Goal: Information Seeking & Learning: Learn about a topic

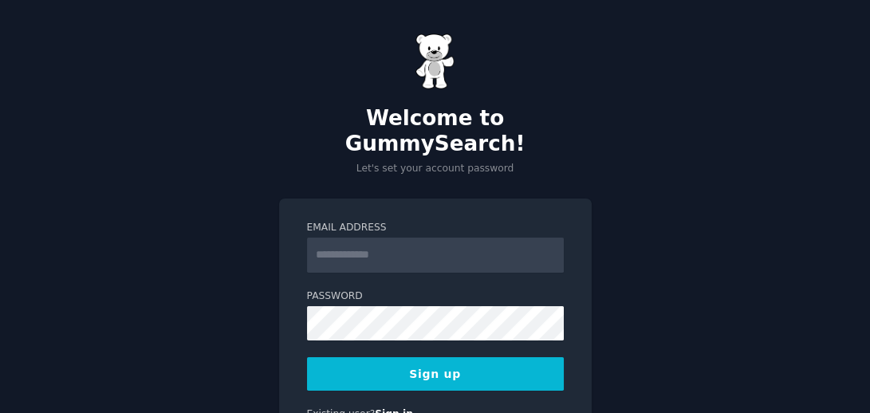
click at [390, 238] on input "Email Address" at bounding box center [435, 255] width 257 height 35
type input "**********"
click at [418, 357] on button "Sign up" at bounding box center [435, 373] width 257 height 33
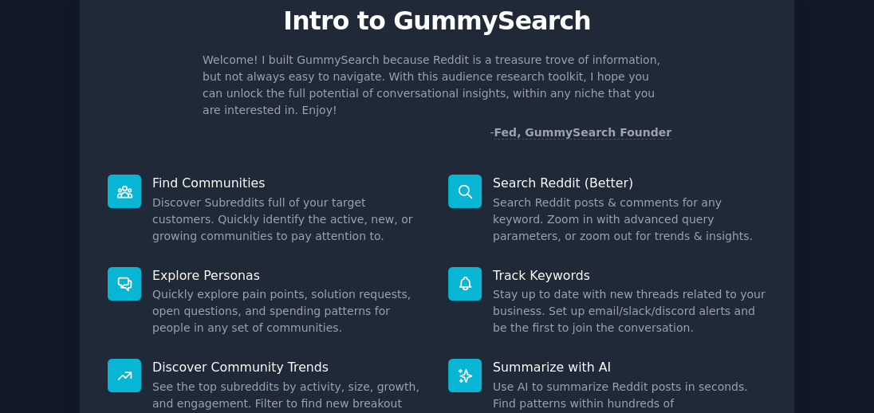
scroll to position [132, 0]
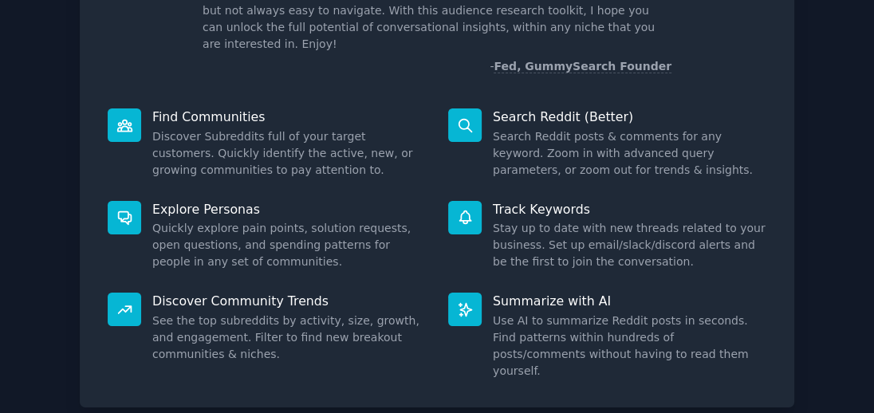
click at [116, 301] on icon at bounding box center [124, 309] width 17 height 17
click at [123, 306] on icon at bounding box center [124, 309] width 13 height 7
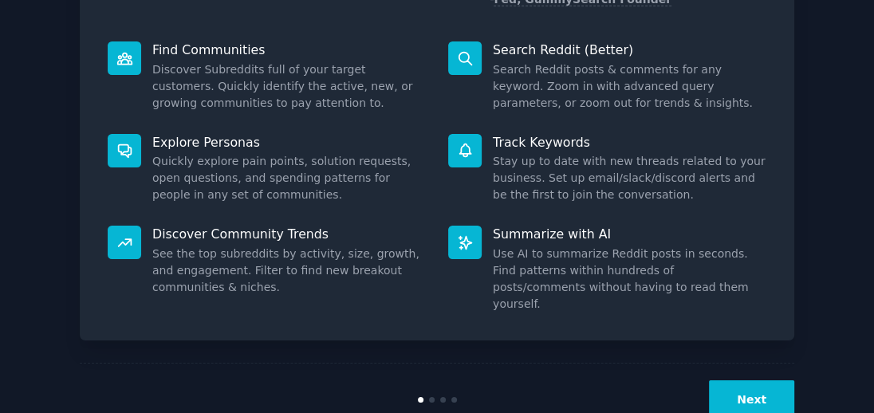
scroll to position [210, 0]
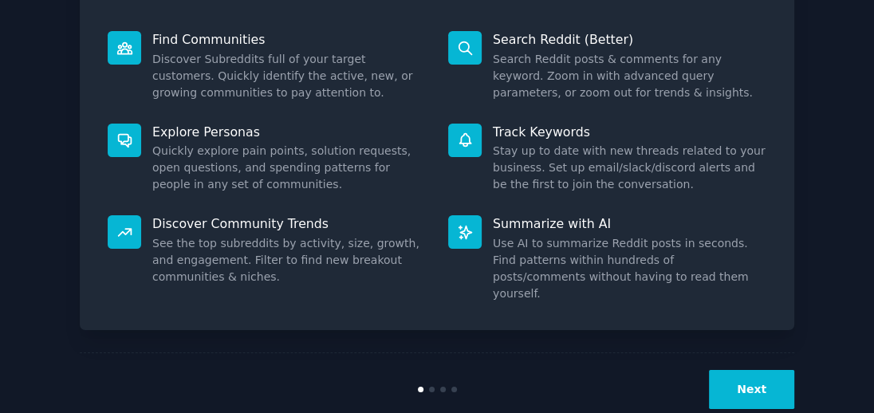
click at [747, 370] on button "Next" at bounding box center [751, 389] width 85 height 39
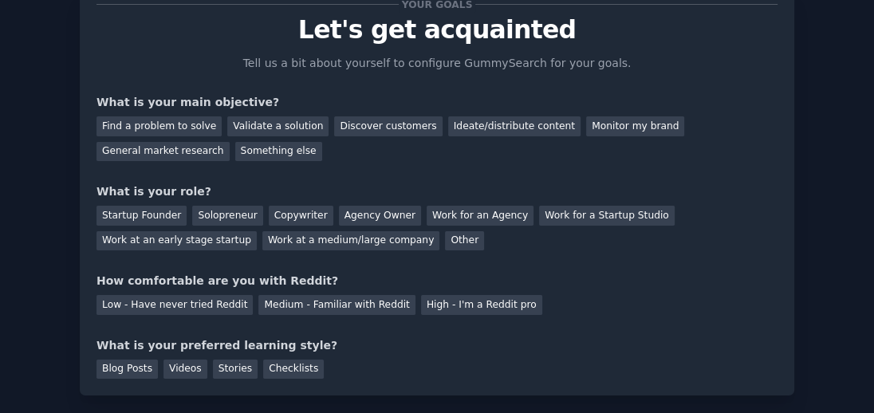
scroll to position [124, 0]
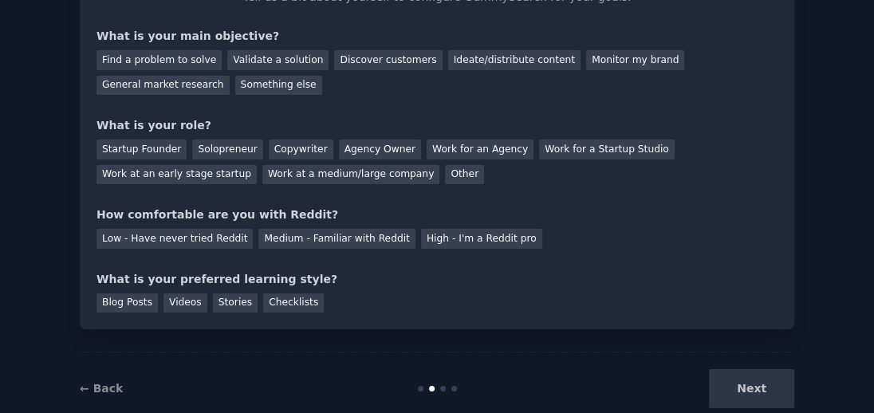
click at [776, 388] on div "Next" at bounding box center [675, 388] width 238 height 39
click at [602, 266] on div "Your goals Let's get acquainted Tell us a bit about yourself to configure Gummy…" at bounding box center [437, 125] width 681 height 375
click at [235, 78] on div "Something else" at bounding box center [278, 86] width 87 height 20
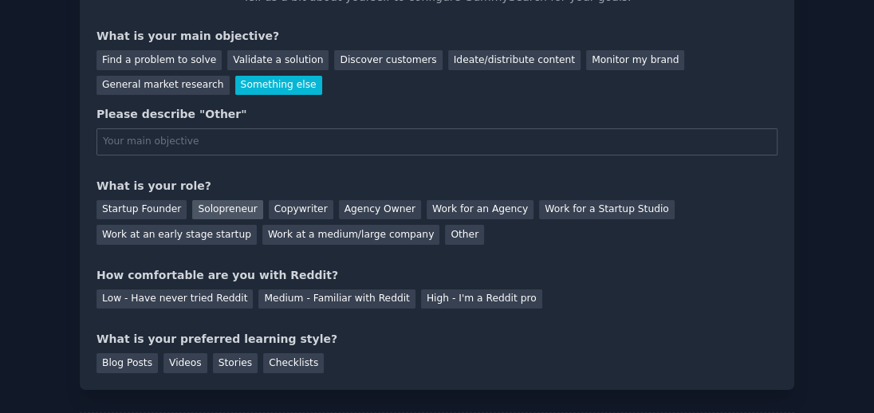
click at [200, 205] on div "Solopreneur" at bounding box center [227, 210] width 70 height 20
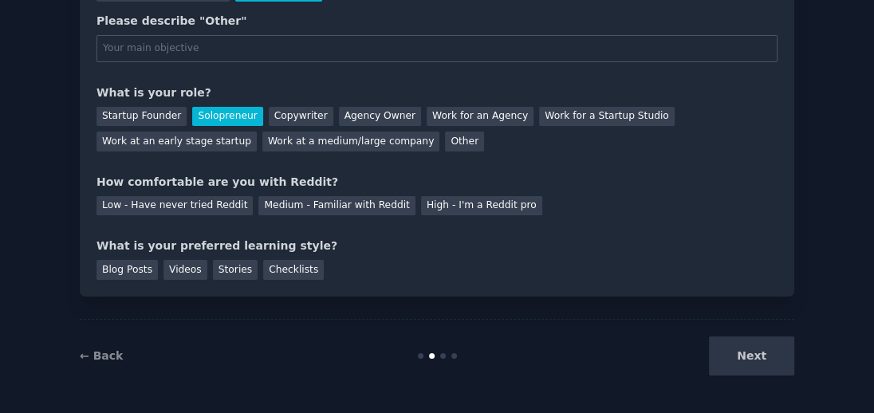
click at [750, 347] on div "Next" at bounding box center [675, 356] width 238 height 39
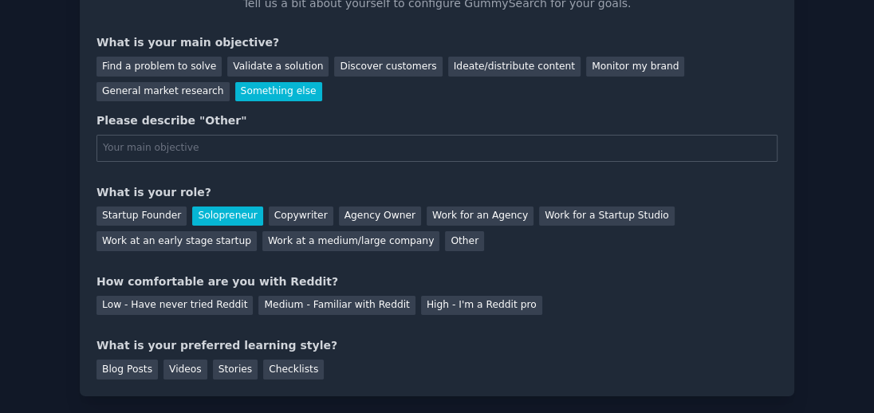
scroll to position [85, 0]
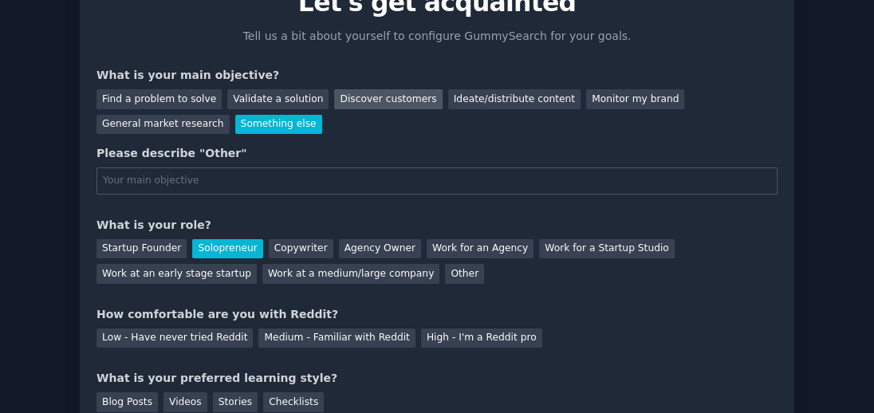
click at [339, 100] on div "Discover customers" at bounding box center [388, 99] width 108 height 20
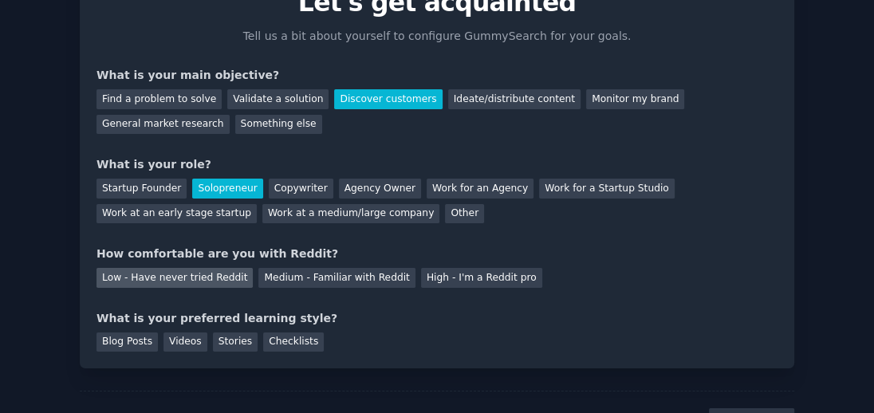
click at [154, 270] on div "Low - Have never tried Reddit" at bounding box center [175, 278] width 156 height 20
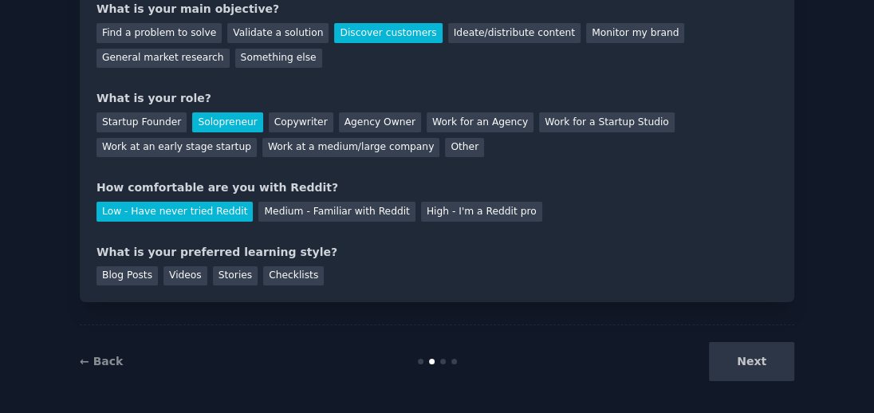
scroll to position [157, 0]
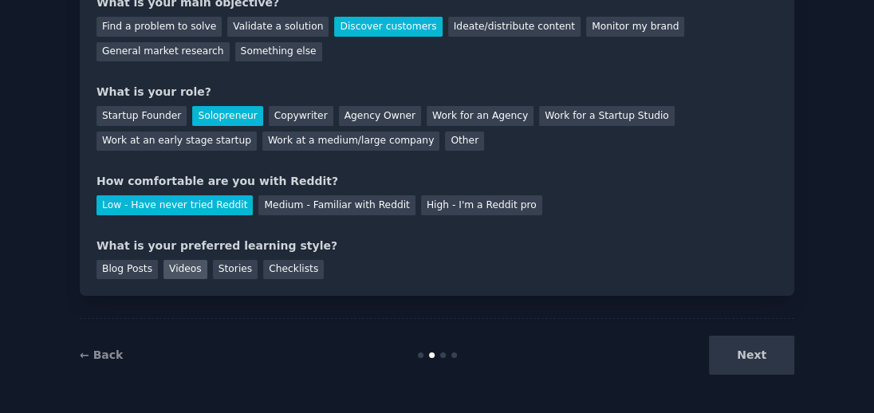
click at [175, 268] on div "Videos" at bounding box center [185, 270] width 44 height 20
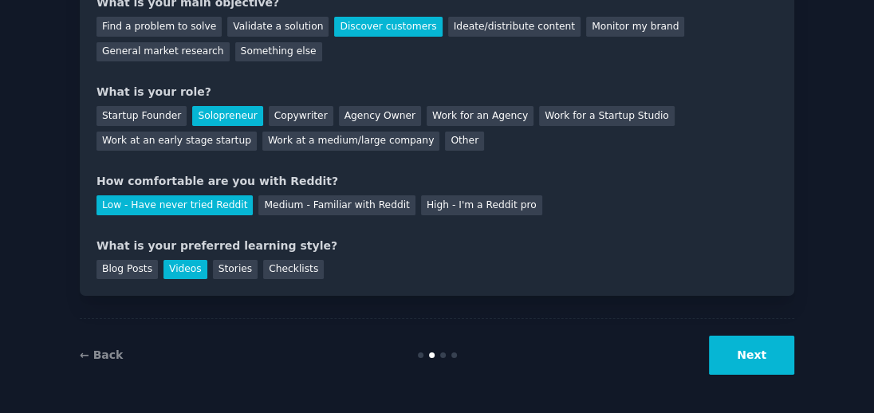
click at [752, 351] on button "Next" at bounding box center [751, 355] width 85 height 39
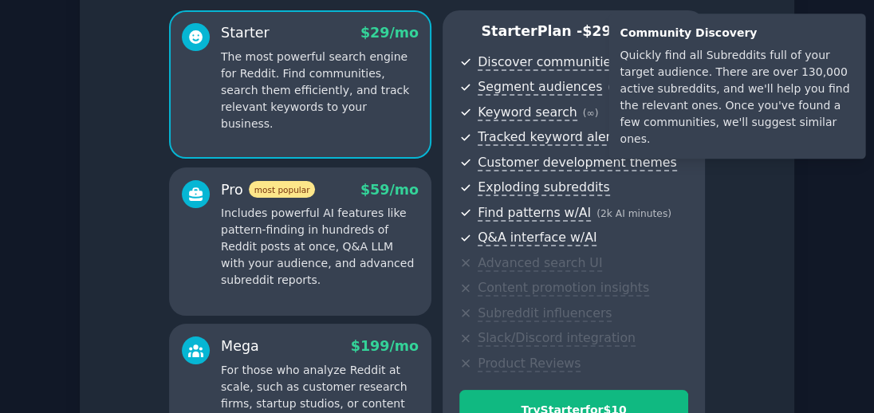
scroll to position [299, 0]
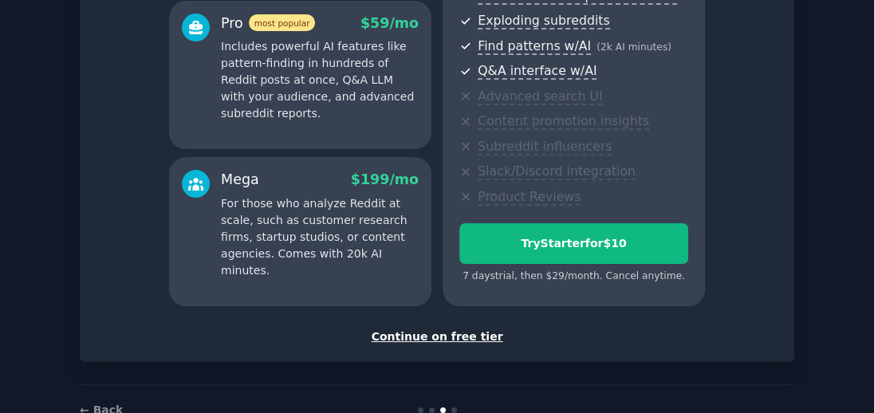
click at [430, 337] on div "Continue on free tier" at bounding box center [437, 337] width 681 height 17
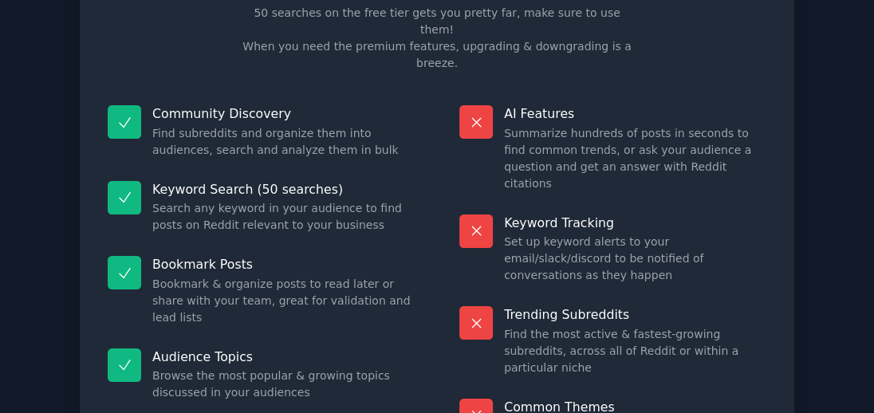
scroll to position [207, 0]
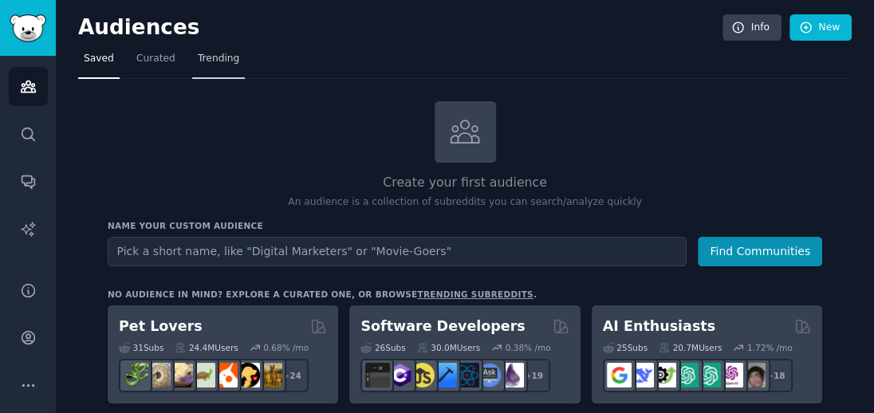
click at [203, 53] on span "Trending" at bounding box center [218, 59] width 41 height 14
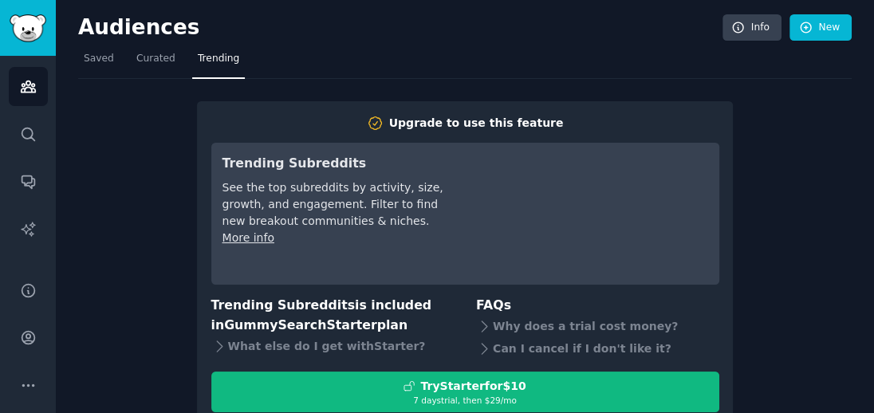
click at [267, 163] on h3 "Trending Subreddits" at bounding box center [335, 164] width 224 height 20
click at [138, 60] on span "Curated" at bounding box center [155, 59] width 39 height 14
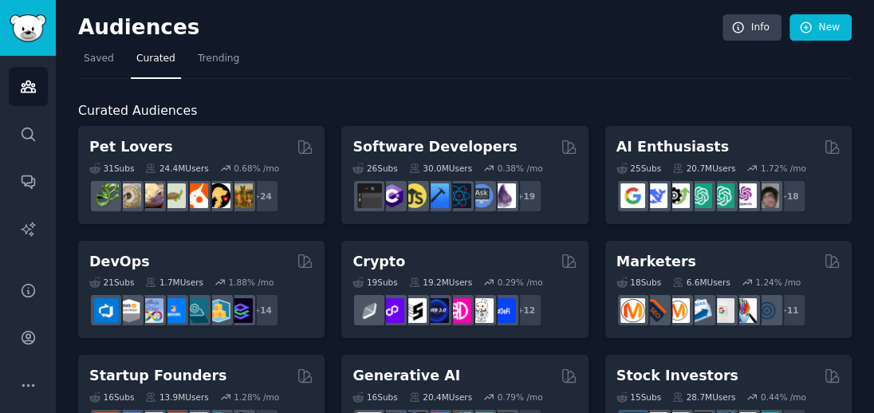
scroll to position [33, 0]
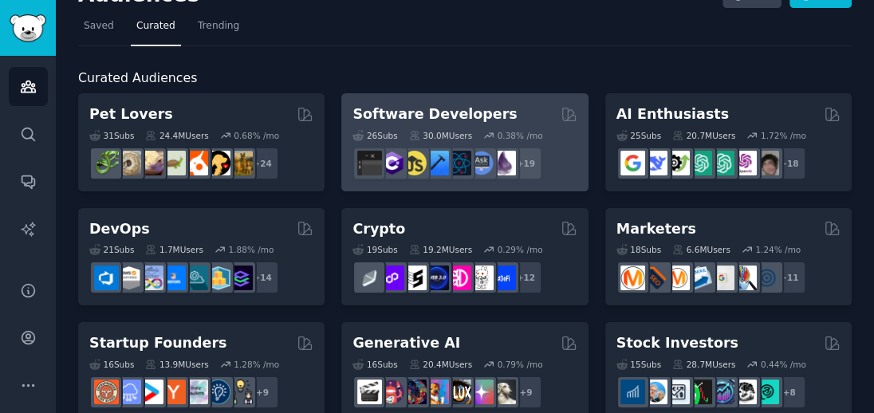
click at [425, 137] on div "30.0M Users" at bounding box center [440, 135] width 63 height 11
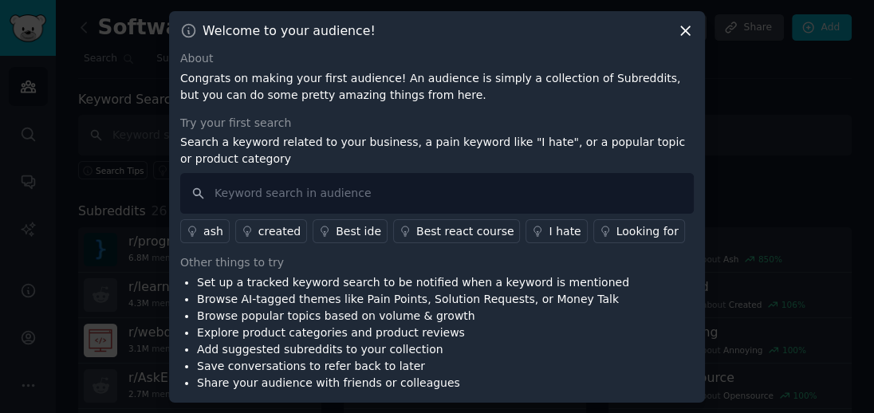
click at [685, 27] on icon at bounding box center [685, 30] width 17 height 17
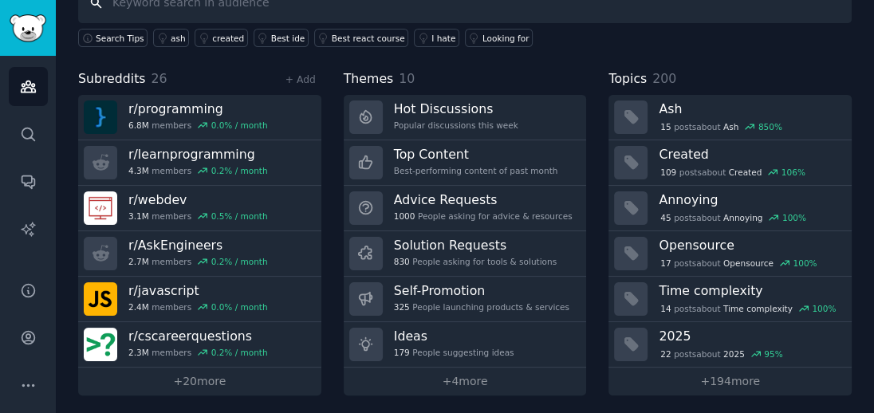
scroll to position [134, 0]
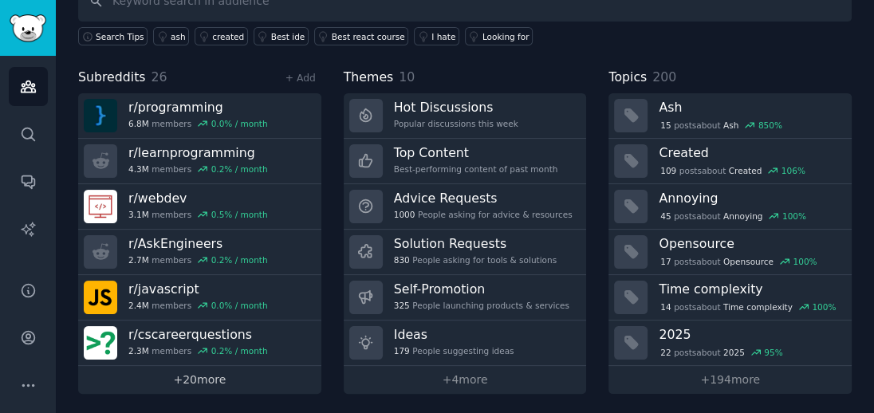
click at [199, 377] on link "+ 20 more" at bounding box center [199, 380] width 243 height 28
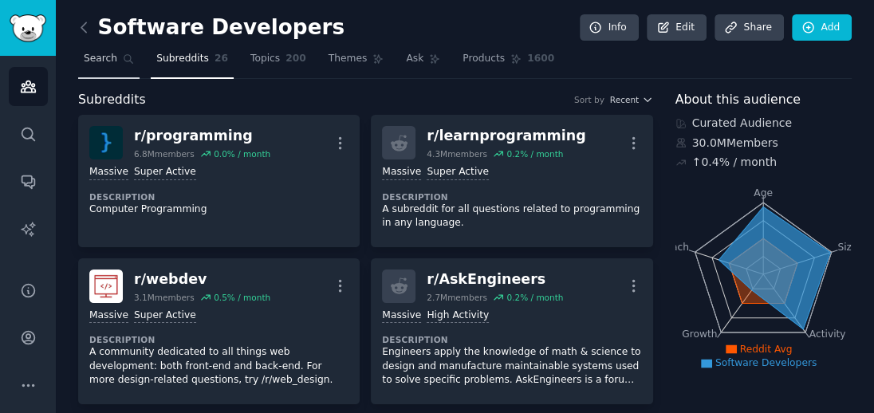
click at [97, 59] on span "Search" at bounding box center [100, 59] width 33 height 14
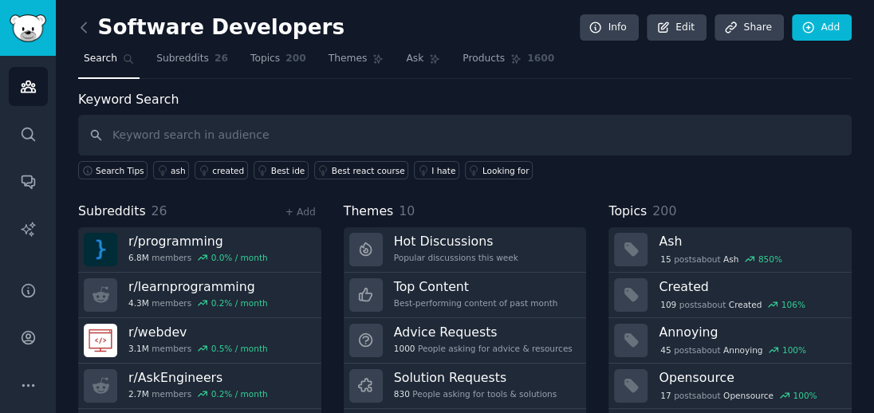
click at [184, 128] on input "text" at bounding box center [465, 135] width 774 height 41
type input "app developing"
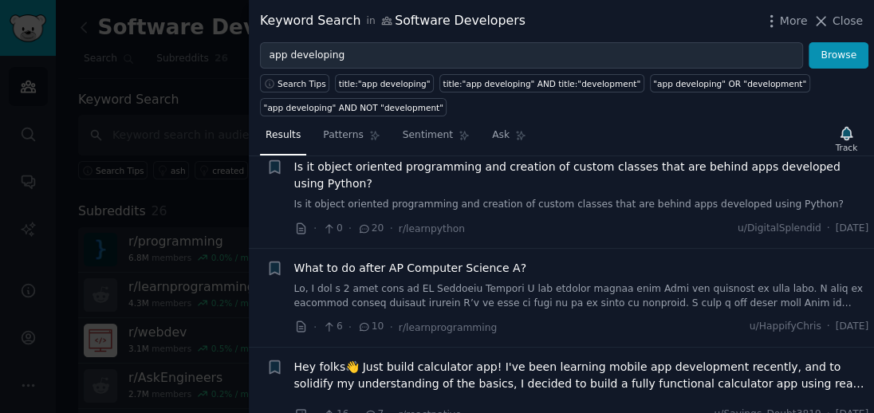
scroll to position [1927, 0]
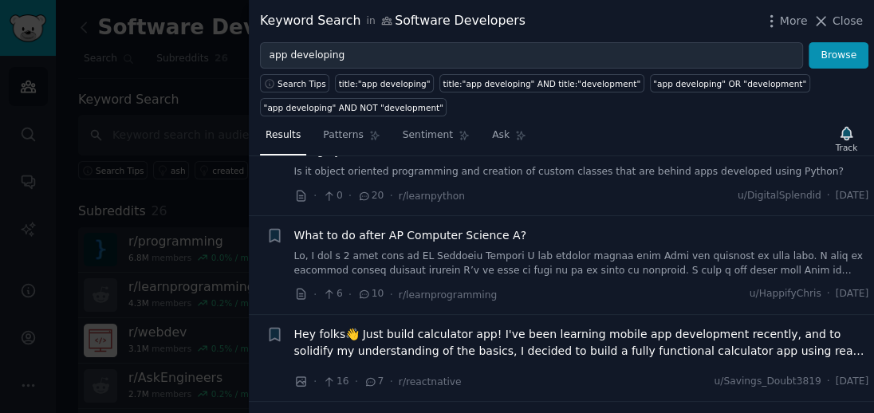
drag, startPoint x: 640, startPoint y: 15, endPoint x: 620, endPoint y: 13, distance: 20.9
click at [620, 13] on div "Keyword Search in Software Developers More Close" at bounding box center [561, 21] width 603 height 20
click at [505, 287] on li "+ What to do after AP Computer Science A? · 6 · 10 · r/learnprogramming u/Happi…" at bounding box center [561, 265] width 625 height 98
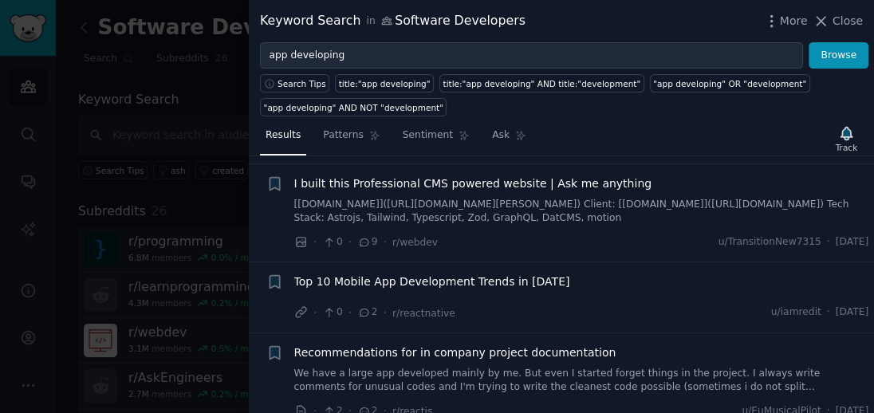
scroll to position [3422, 0]
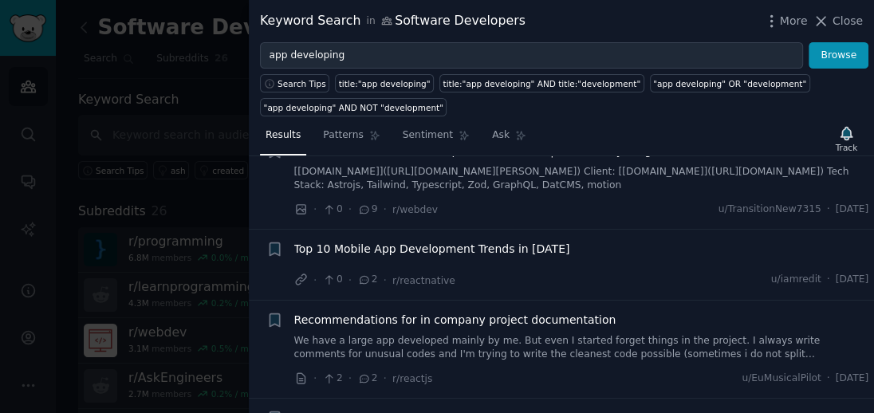
click at [404, 241] on span "Top 10 Mobile App Development Trends in [DATE]" at bounding box center [432, 249] width 276 height 17
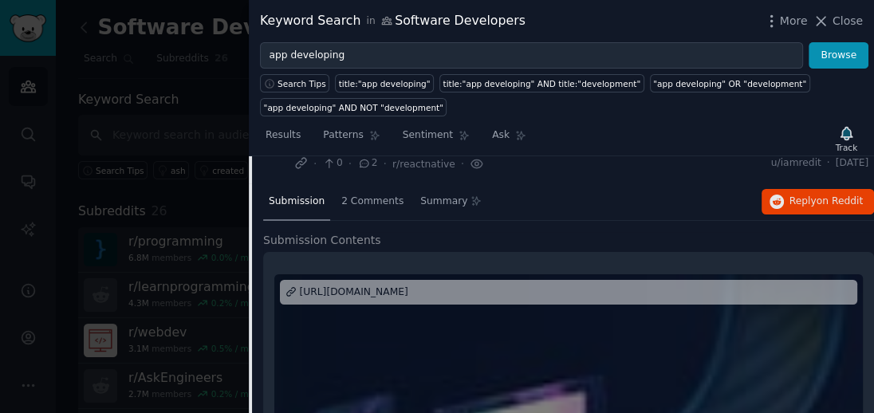
scroll to position [3606, 0]
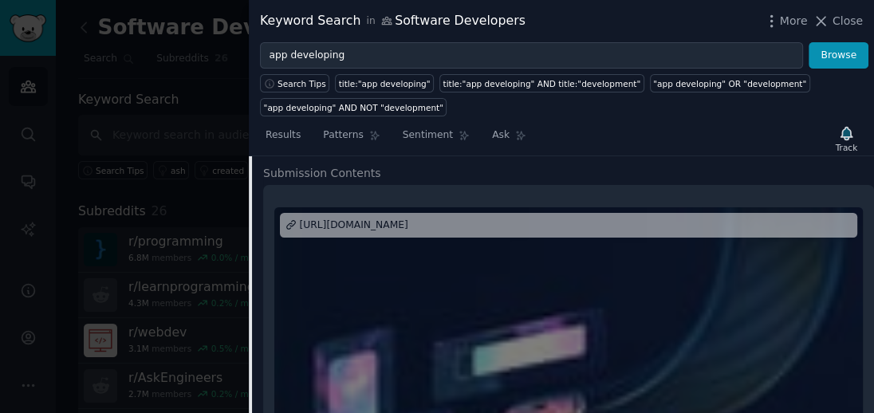
click at [391, 219] on div "[URL][DOMAIN_NAME]" at bounding box center [354, 226] width 108 height 14
